Goal: Information Seeking & Learning: Check status

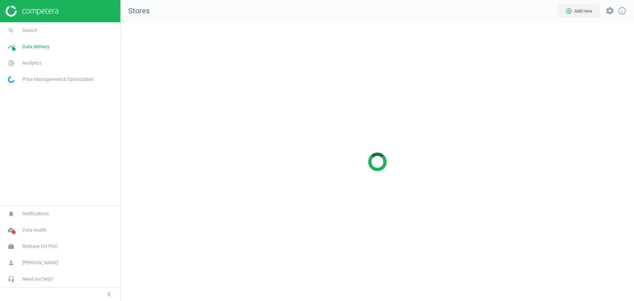
scroll to position [291, 526]
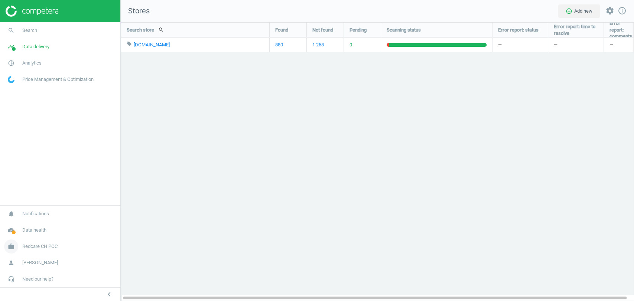
click at [61, 243] on link "work Redcare CH POC" at bounding box center [60, 246] width 120 height 16
click at [39, 223] on span "Switch campaign" at bounding box center [24, 225] width 33 height 6
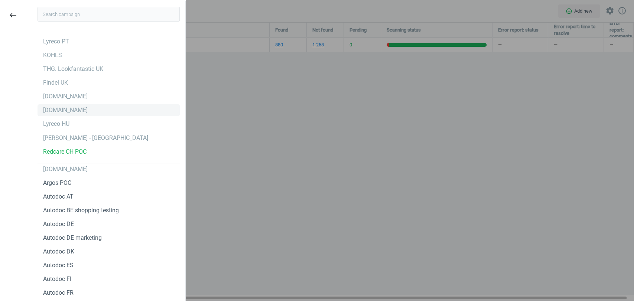
click at [106, 112] on div "[DOMAIN_NAME]" at bounding box center [108, 110] width 142 height 12
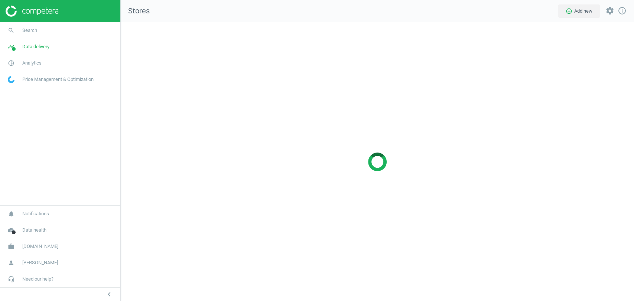
scroll to position [291, 526]
click at [31, 63] on span "Analytics" at bounding box center [31, 63] width 19 height 7
click at [21, 89] on span "Products" at bounding box center [16, 90] width 17 height 6
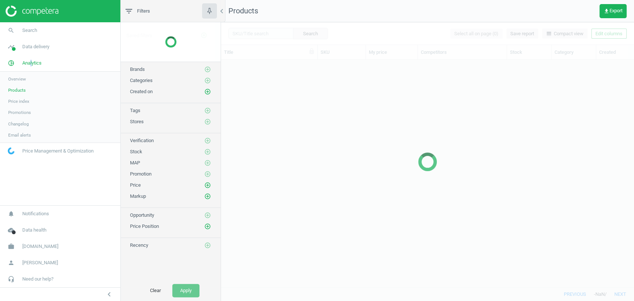
scroll to position [214, 406]
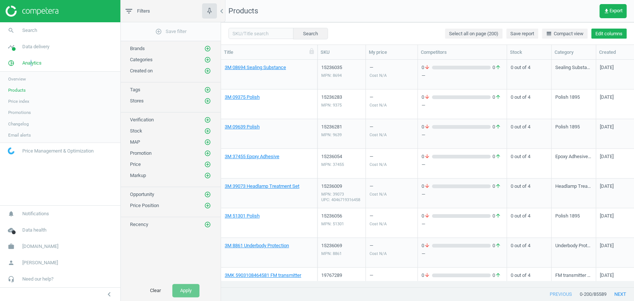
click at [599, 36] on button "Edit columns" at bounding box center [608, 34] width 35 height 10
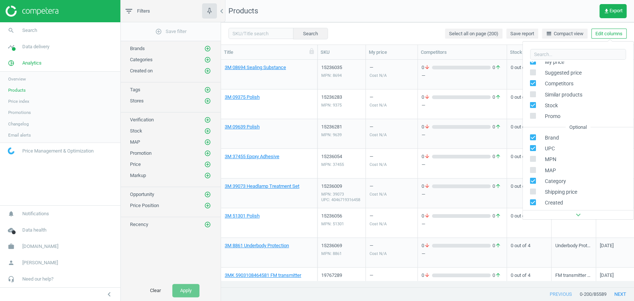
scroll to position [68, 0]
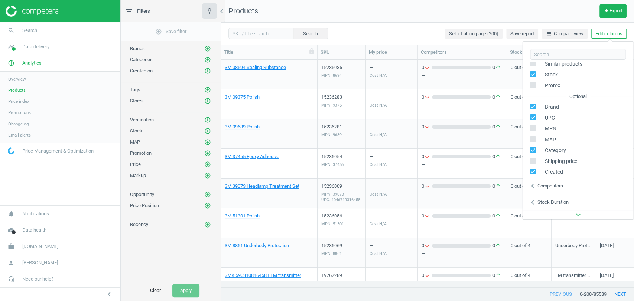
click at [554, 186] on div "Competitors" at bounding box center [550, 186] width 26 height 7
click at [210, 100] on icon "add_circle_outline" at bounding box center [207, 101] width 7 height 7
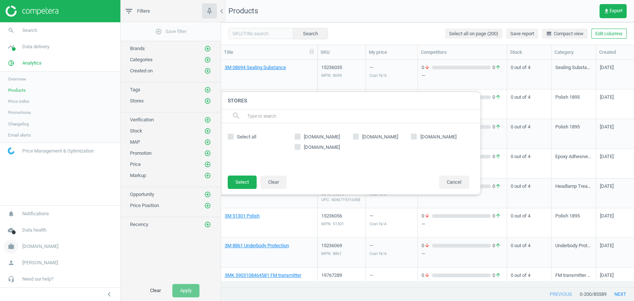
click at [36, 244] on span "[DOMAIN_NAME]" at bounding box center [40, 246] width 36 height 7
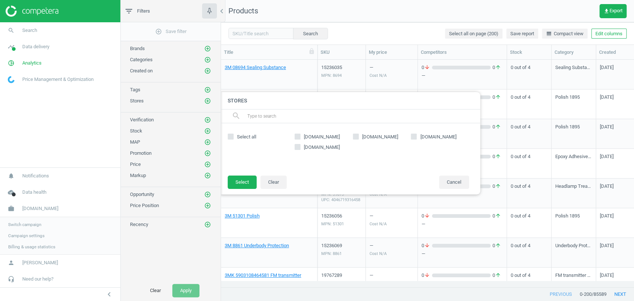
click at [31, 226] on span "Switch campaign" at bounding box center [24, 225] width 33 height 6
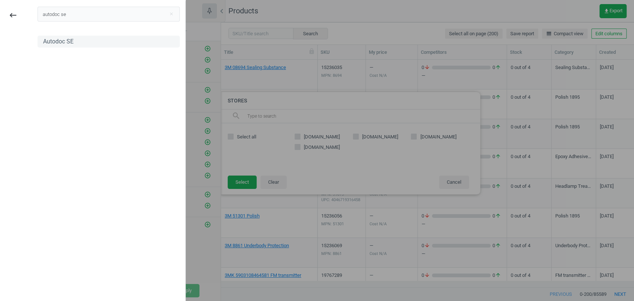
type input "autodoc se"
click at [56, 43] on div "Autodoc SE" at bounding box center [58, 41] width 30 height 8
click at [368, 7] on div at bounding box center [317, 150] width 634 height 301
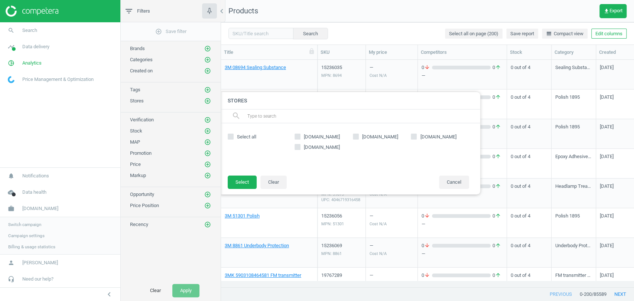
click at [309, 139] on span "[DOMAIN_NAME]" at bounding box center [321, 137] width 39 height 7
click at [300, 139] on input "[DOMAIN_NAME]" at bounding box center [297, 136] width 5 height 5
checkbox input "true"
click at [245, 180] on button "Select" at bounding box center [242, 182] width 29 height 13
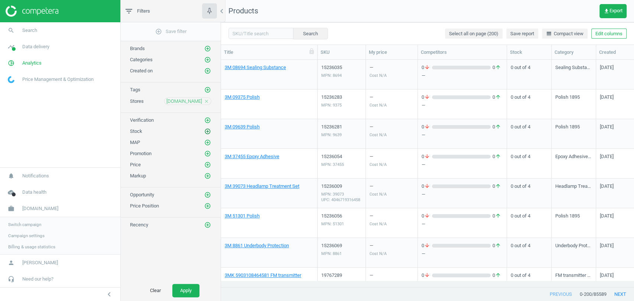
click at [210, 131] on icon "add_circle_outline" at bounding box center [207, 131] width 7 height 7
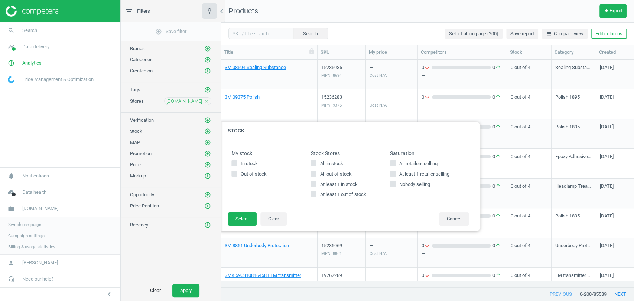
click at [315, 161] on input "All in stock" at bounding box center [313, 163] width 5 height 5
checkbox input "true"
click at [249, 216] on button "Select" at bounding box center [242, 218] width 29 height 13
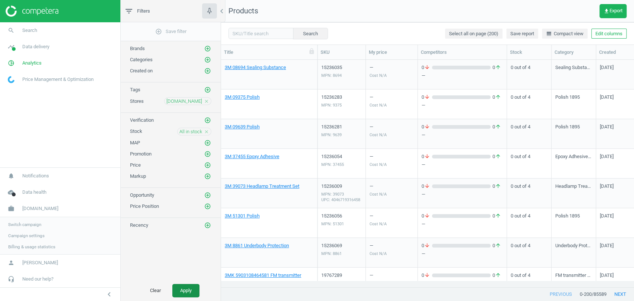
click at [187, 293] on button "Apply" at bounding box center [185, 290] width 27 height 13
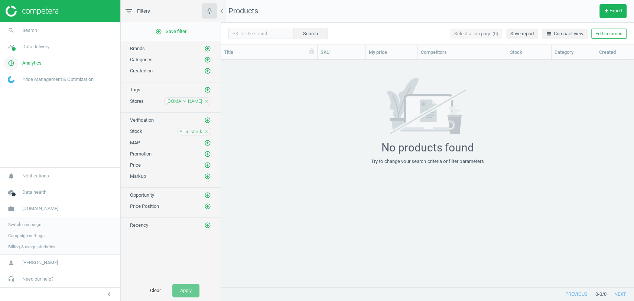
click at [41, 63] on link "pie_chart_outlined Analytics" at bounding box center [60, 63] width 120 height 16
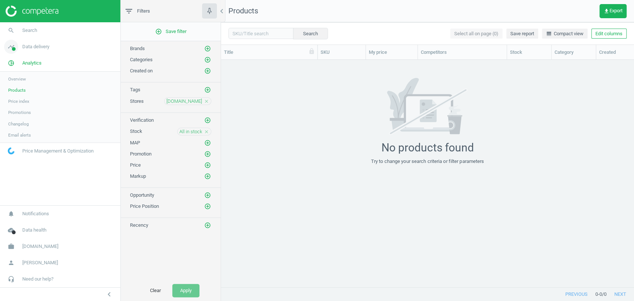
click at [37, 52] on link "timeline Data delivery" at bounding box center [60, 47] width 120 height 16
click at [27, 143] on span "Analytics" at bounding box center [31, 146] width 19 height 7
click at [33, 50] on span "Data delivery" at bounding box center [35, 46] width 27 height 7
click at [27, 144] on span "Analytics" at bounding box center [31, 146] width 19 height 7
click at [32, 48] on span "Data delivery" at bounding box center [35, 46] width 27 height 7
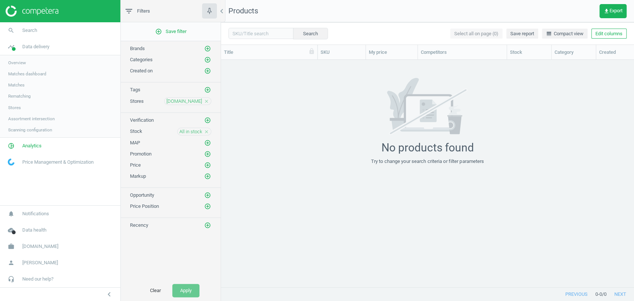
click at [17, 106] on span "Stores" at bounding box center [14, 108] width 13 height 6
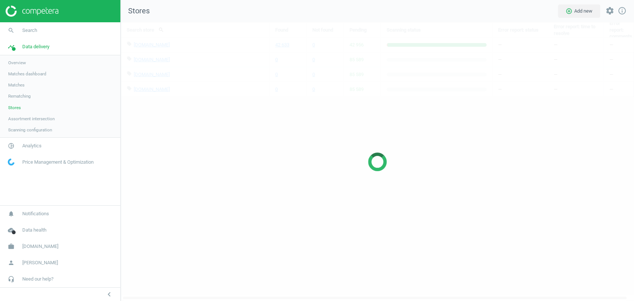
scroll to position [291, 526]
click at [42, 144] on link "pie_chart_outlined Analytics" at bounding box center [60, 146] width 120 height 16
click at [26, 90] on link "Products" at bounding box center [60, 90] width 120 height 11
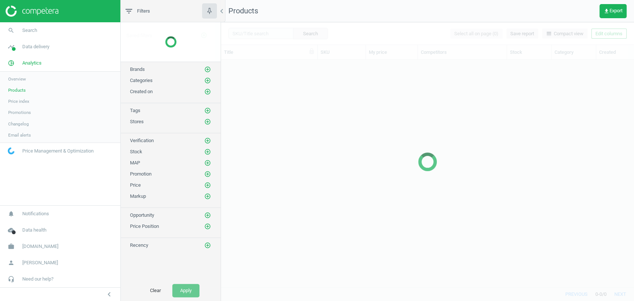
scroll to position [214, 406]
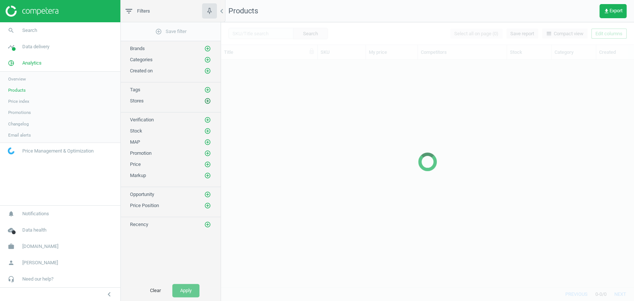
click at [208, 98] on icon "add_circle_outline" at bounding box center [207, 101] width 7 height 7
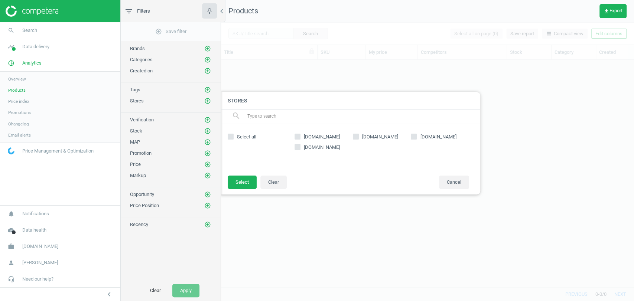
click at [319, 134] on span "[DOMAIN_NAME]" at bounding box center [321, 137] width 39 height 7
click at [300, 134] on input "[DOMAIN_NAME]" at bounding box center [297, 136] width 5 height 5
checkbox input "true"
click at [246, 182] on button "Select" at bounding box center [242, 182] width 29 height 13
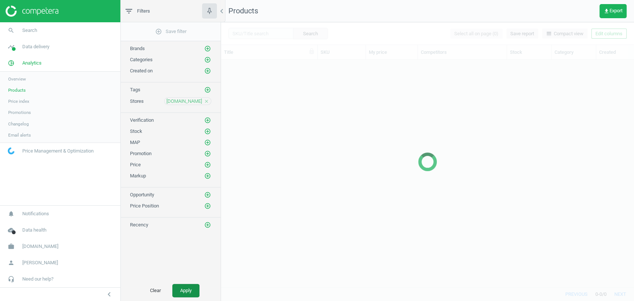
click at [186, 290] on button "Apply" at bounding box center [185, 290] width 27 height 13
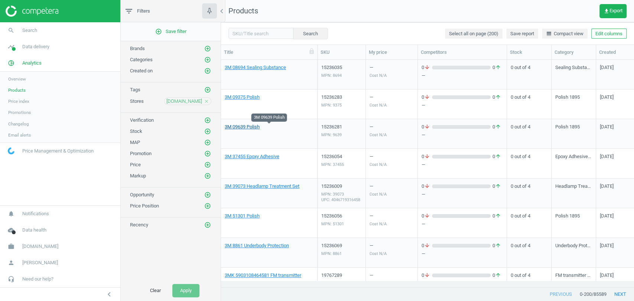
click at [250, 127] on link "3M 09639 Polish" at bounding box center [242, 127] width 35 height 7
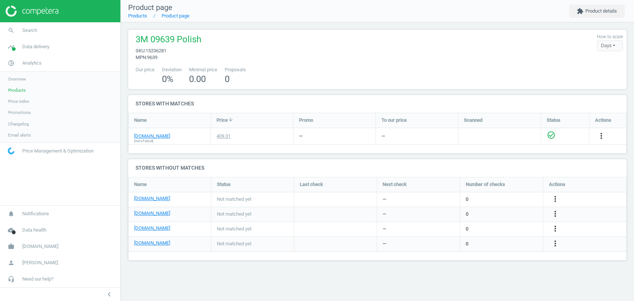
scroll to position [96, 511]
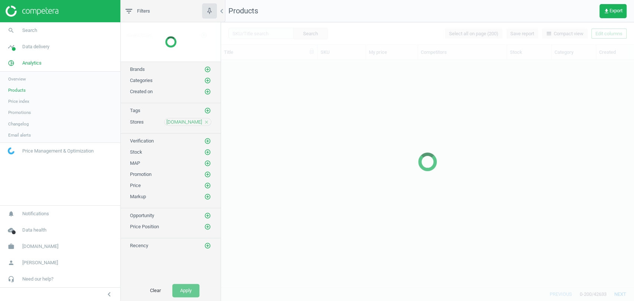
scroll to position [214, 406]
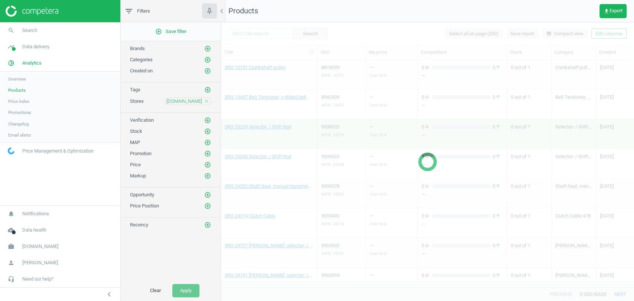
click at [17, 92] on span "Products" at bounding box center [16, 90] width 17 height 6
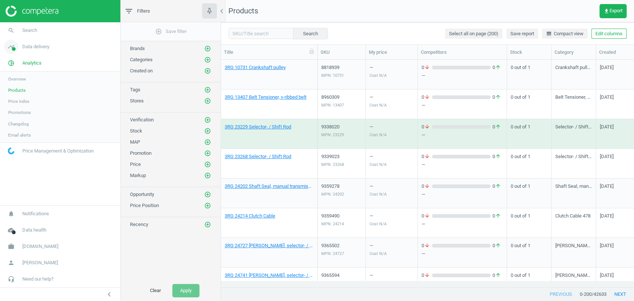
click at [29, 46] on span "Data delivery" at bounding box center [35, 46] width 27 height 7
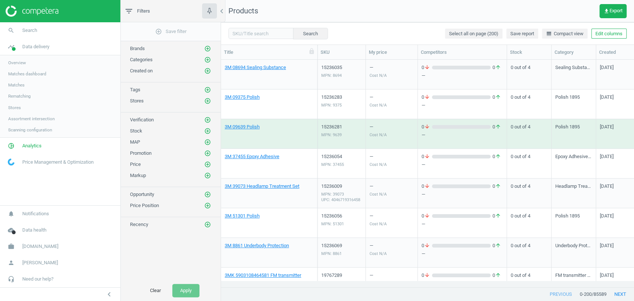
click at [15, 106] on span "Stores" at bounding box center [14, 108] width 13 height 6
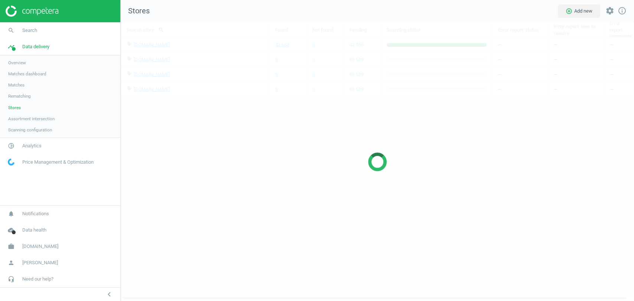
scroll to position [291, 526]
click at [20, 86] on span "Matches" at bounding box center [16, 85] width 16 height 6
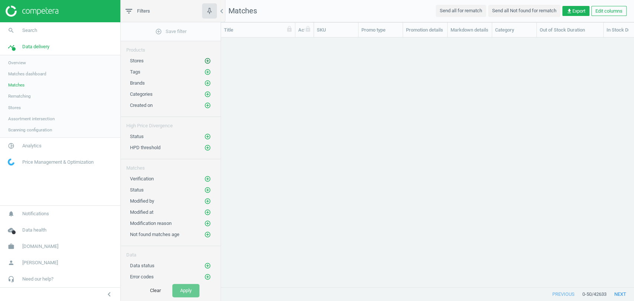
scroll to position [6, 6]
click at [210, 61] on icon "add_circle_outline" at bounding box center [207, 61] width 7 height 7
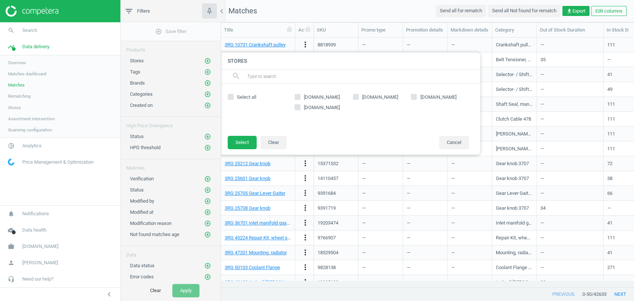
click at [298, 97] on input "[DOMAIN_NAME]" at bounding box center [297, 97] width 5 height 5
checkbox input "true"
click at [240, 142] on button "Select" at bounding box center [242, 142] width 29 height 13
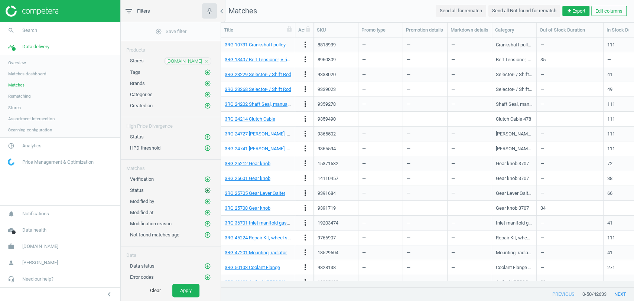
click at [207, 189] on icon "add_circle_outline" at bounding box center [207, 190] width 7 height 7
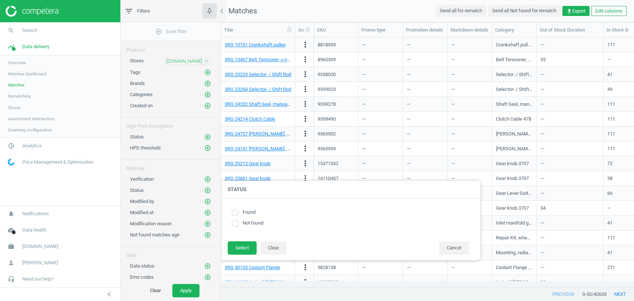
click at [252, 212] on label "Found" at bounding box center [247, 212] width 17 height 7
click at [233, 212] on input "radio" at bounding box center [234, 212] width 7 height 7
radio input "true"
click at [252, 246] on button "Select" at bounding box center [242, 247] width 29 height 13
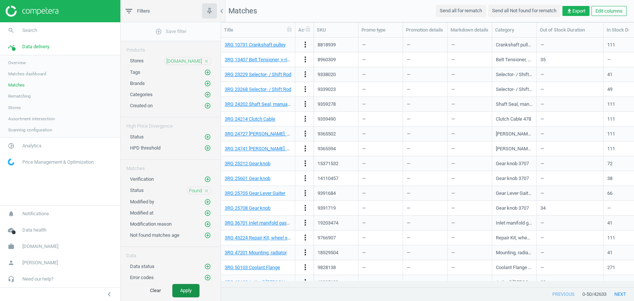
click at [186, 294] on button "Apply" at bounding box center [185, 290] width 27 height 13
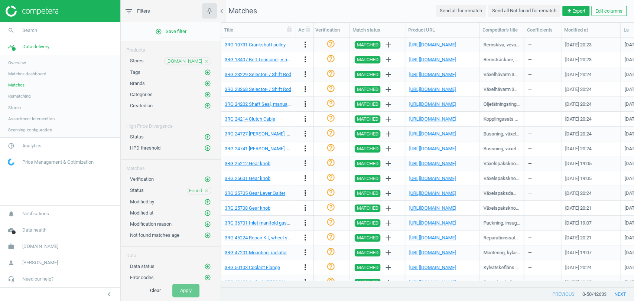
scroll to position [0, 829]
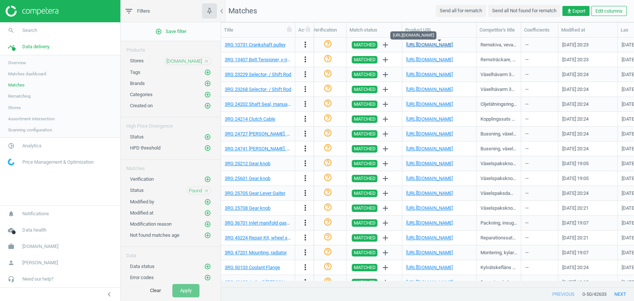
click at [442, 48] on link "[URL][DOMAIN_NAME]" at bounding box center [429, 45] width 47 height 6
